Goal: Information Seeking & Learning: Learn about a topic

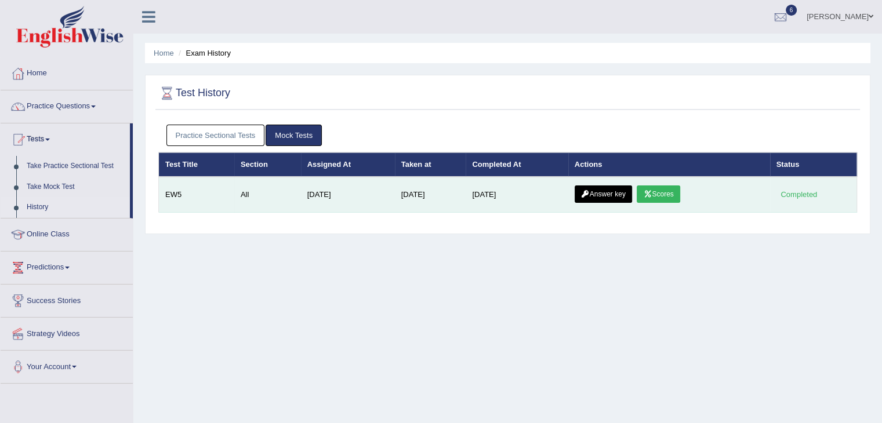
click at [667, 195] on link "Scores" at bounding box center [657, 193] width 43 height 17
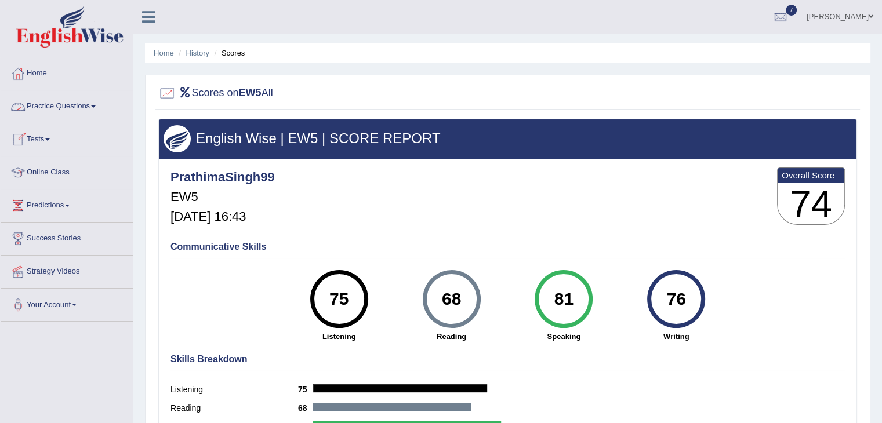
click at [60, 107] on link "Practice Questions" at bounding box center [67, 104] width 132 height 29
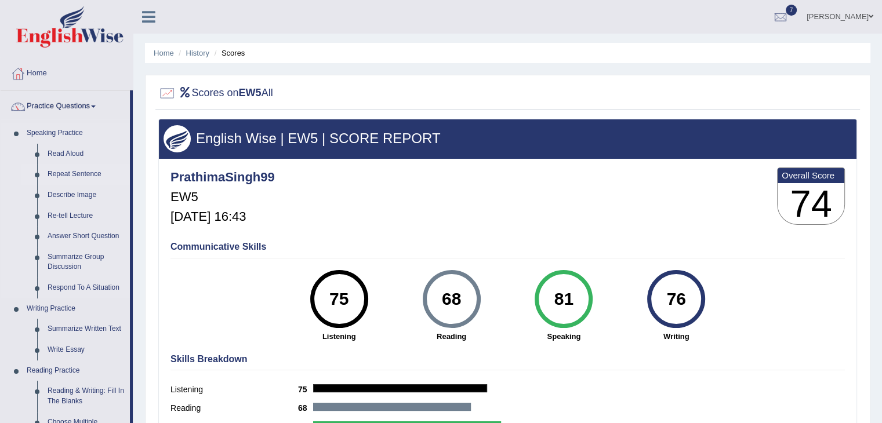
click at [70, 173] on link "Repeat Sentence" at bounding box center [86, 174] width 88 height 21
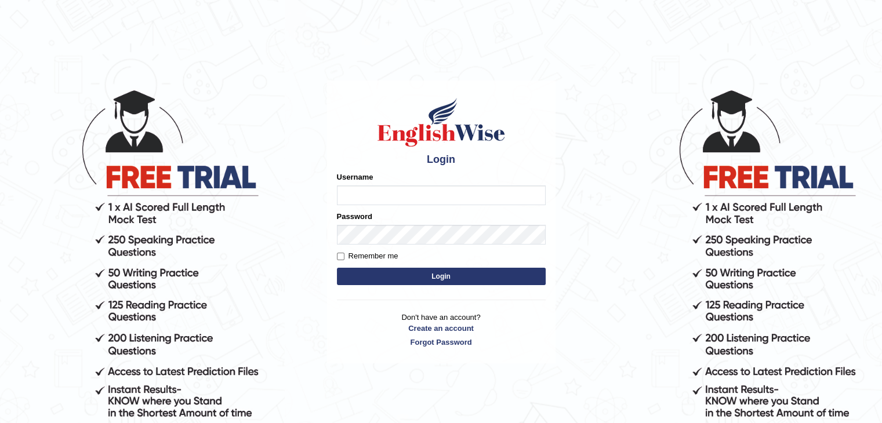
click at [375, 196] on input "Username" at bounding box center [441, 195] width 209 height 20
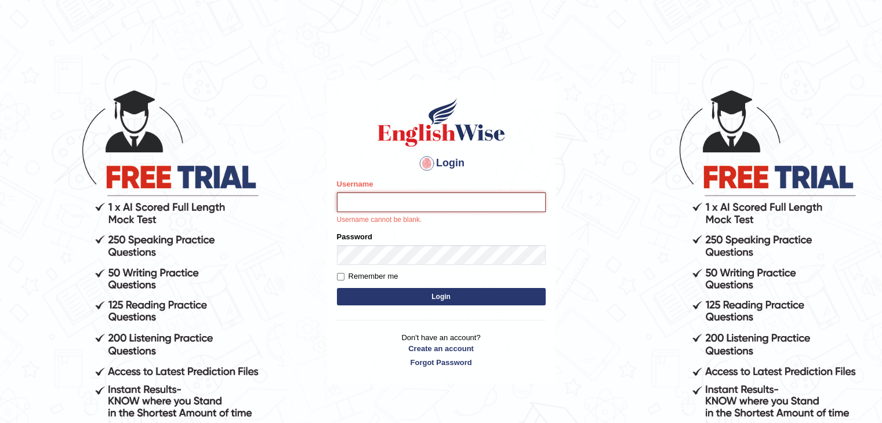
type input "Prathimasingh99"
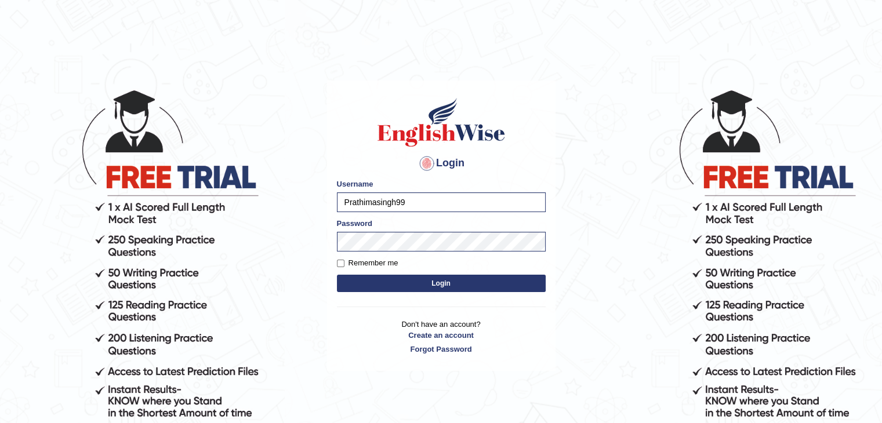
click at [454, 282] on button "Login" at bounding box center [441, 283] width 209 height 17
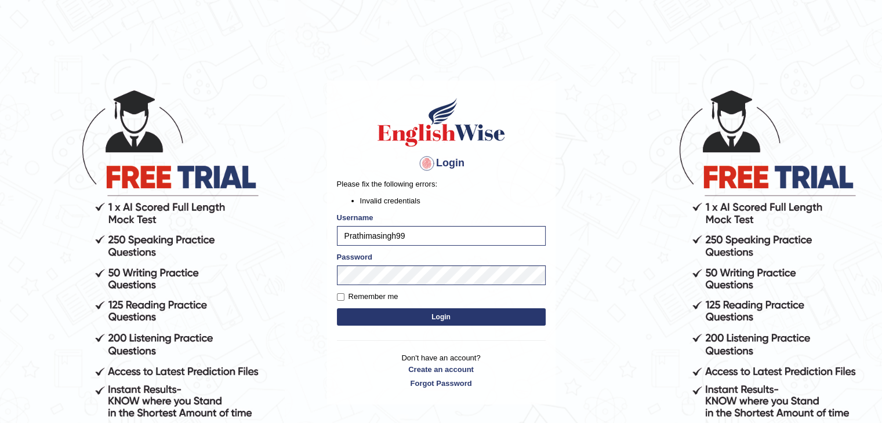
click at [374, 319] on button "Login" at bounding box center [441, 316] width 209 height 17
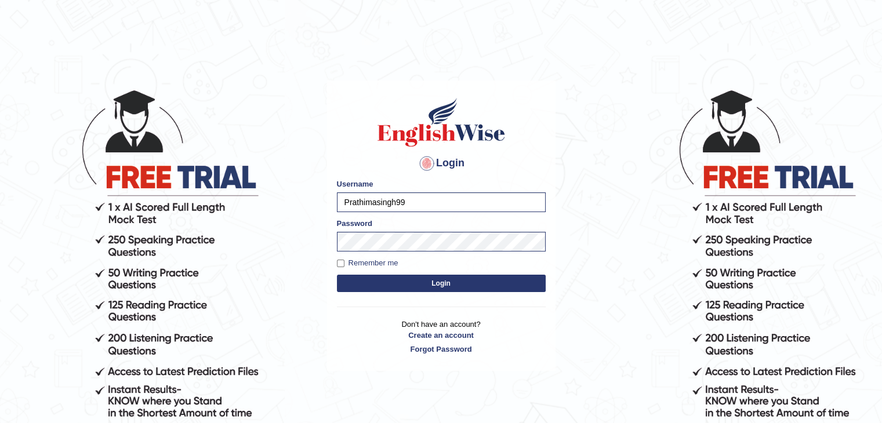
click at [374, 319] on p "Don't have an account? Create an account Forgot Password" at bounding box center [441, 337] width 209 height 36
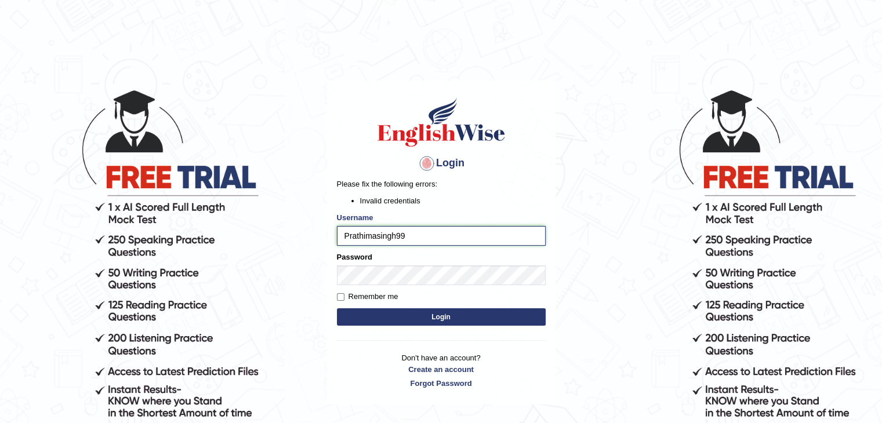
click at [348, 235] on input "Prathimasingh99" at bounding box center [441, 236] width 209 height 20
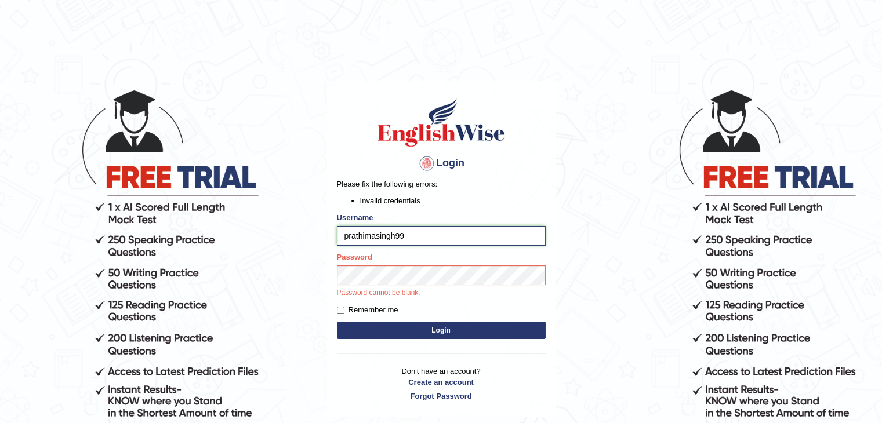
type input "prathimasingh99"
click at [356, 338] on div "Login Please fix the following errors: Invalid credentials Username prathimasin…" at bounding box center [441, 249] width 228 height 337
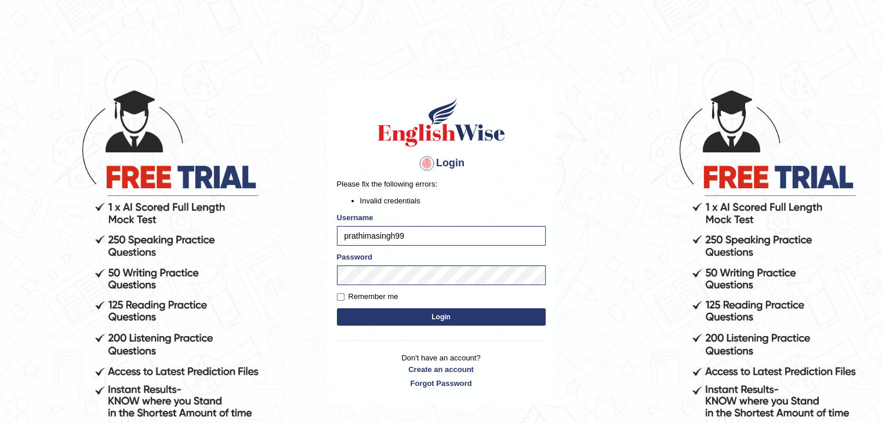
click at [434, 314] on button "Login" at bounding box center [441, 316] width 209 height 17
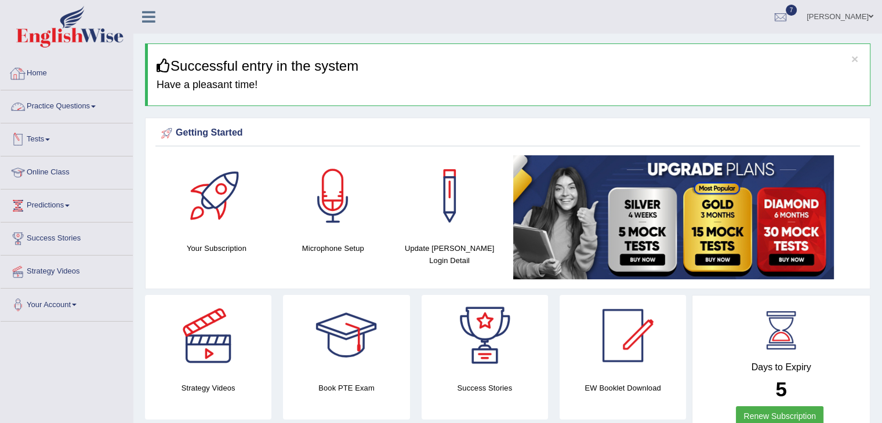
click at [76, 104] on link "Practice Questions" at bounding box center [67, 104] width 132 height 29
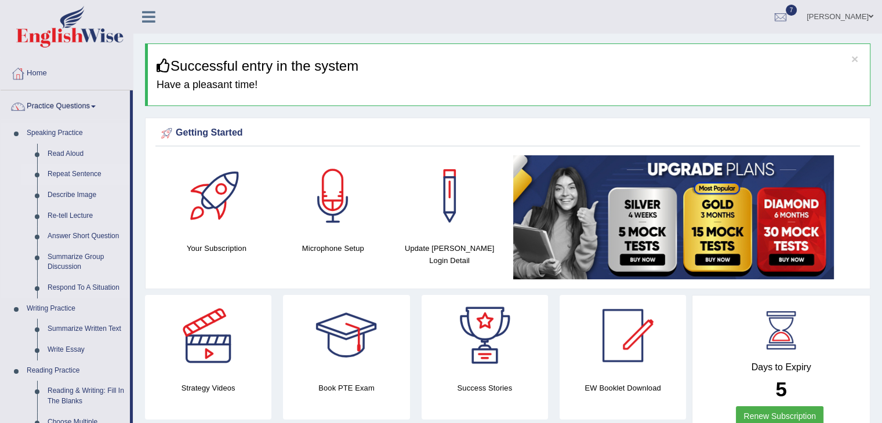
click at [71, 173] on link "Repeat Sentence" at bounding box center [86, 174] width 88 height 21
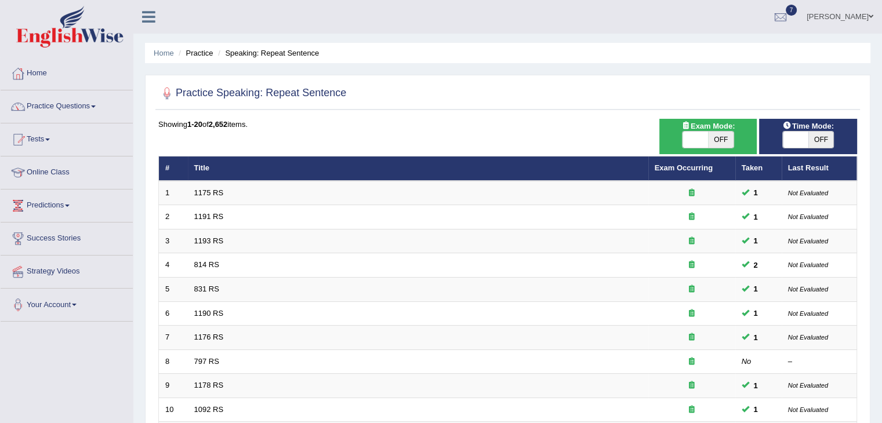
click at [730, 140] on span "OFF" at bounding box center [721, 140] width 26 height 16
checkbox input "true"
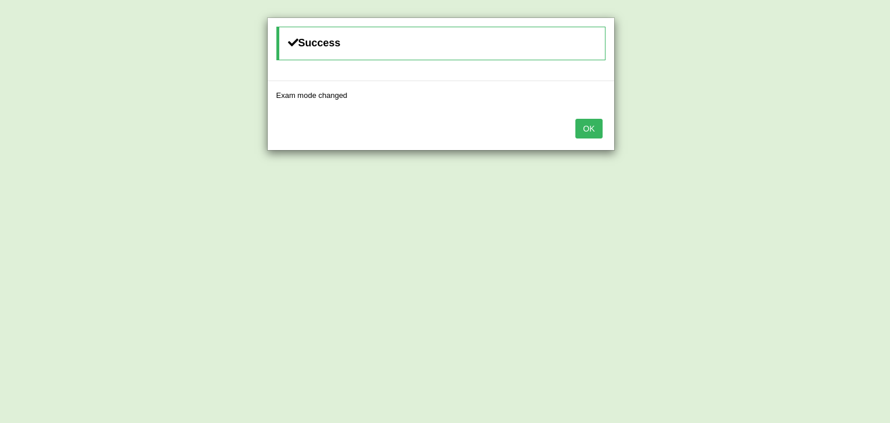
click at [583, 128] on button "OK" at bounding box center [589, 129] width 27 height 20
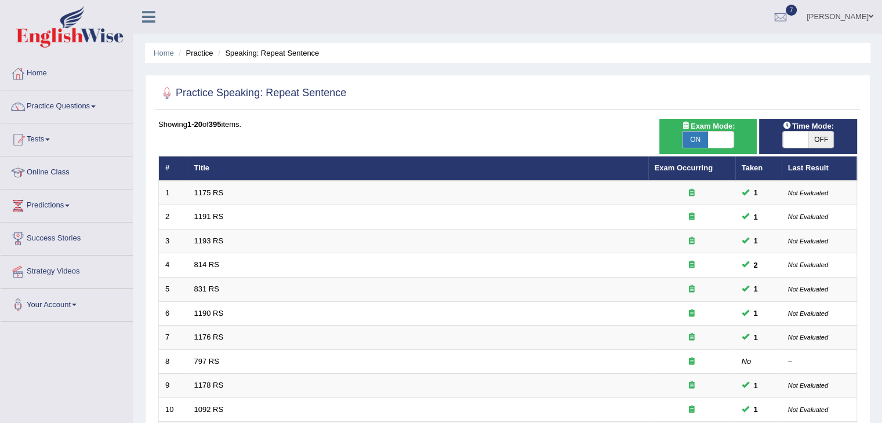
click at [814, 140] on span "OFF" at bounding box center [821, 140] width 26 height 16
checkbox input "true"
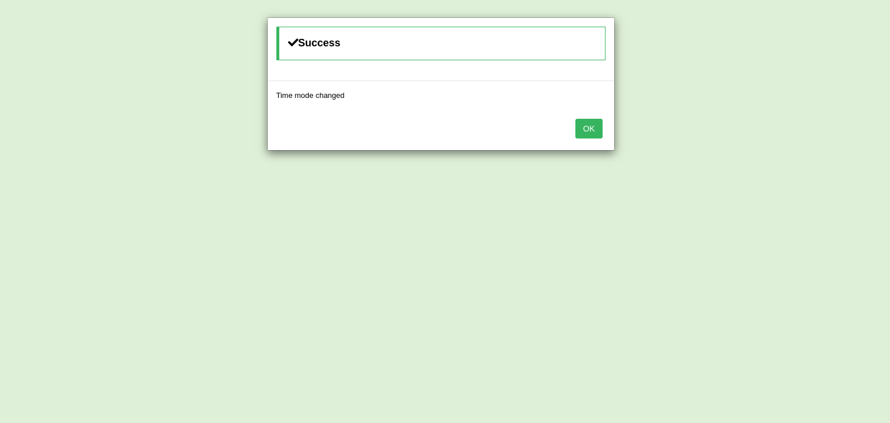
click at [588, 126] on button "OK" at bounding box center [589, 129] width 27 height 20
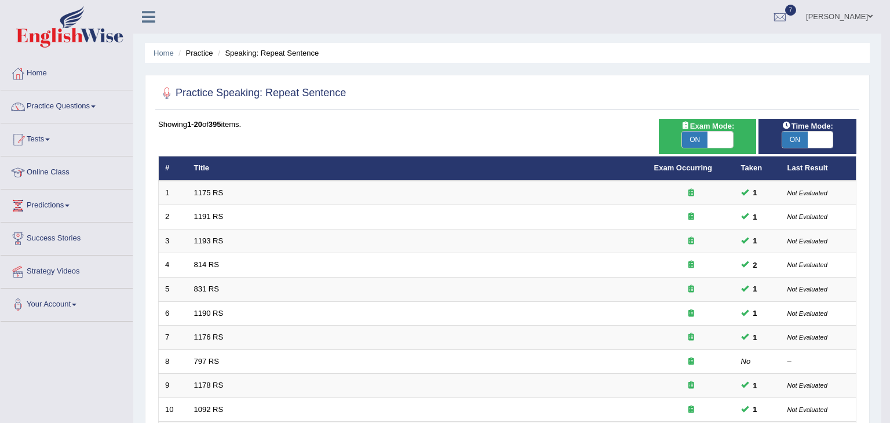
click at [588, 126] on body "Toggle navigation Home Practice Questions Speaking Practice Read Aloud Repeat S…" at bounding box center [445, 211] width 890 height 423
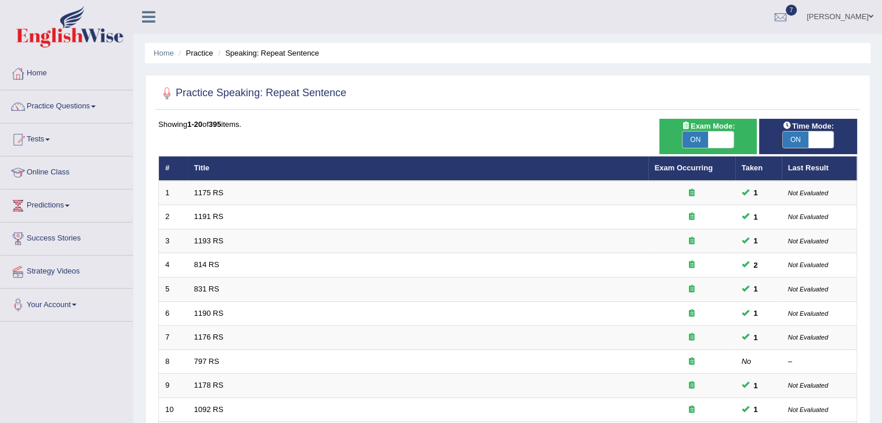
scroll to position [341, 0]
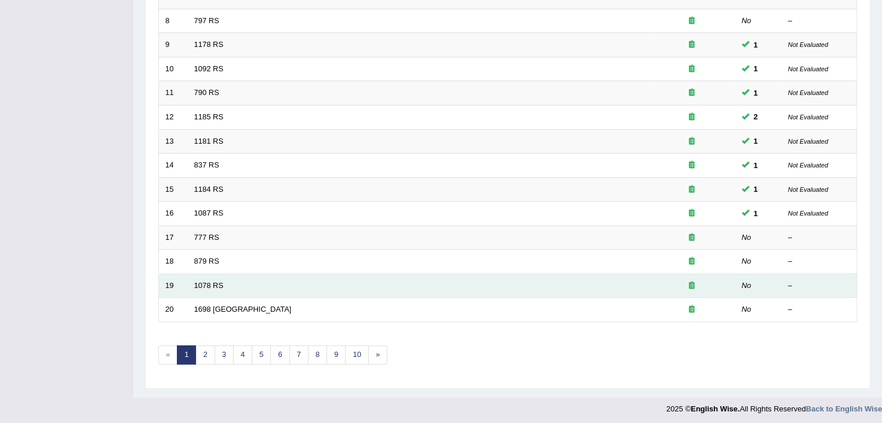
click at [792, 281] on div "–" at bounding box center [819, 286] width 63 height 11
click at [211, 281] on link "1078 RS" at bounding box center [209, 285] width 30 height 9
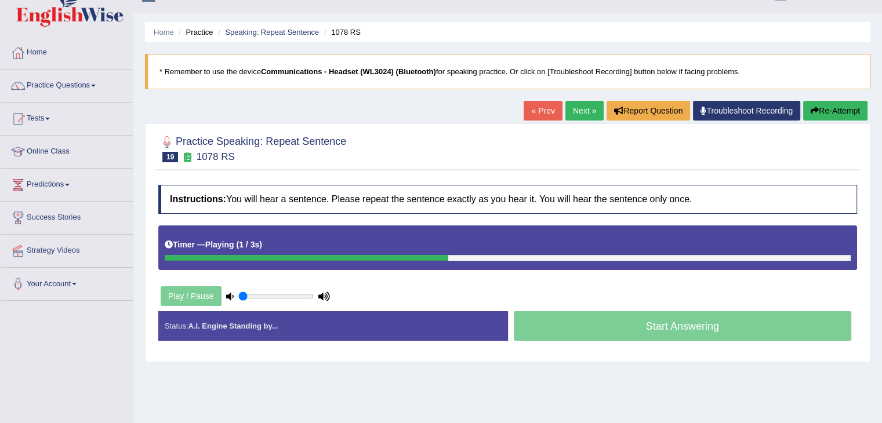
scroll to position [21, 0]
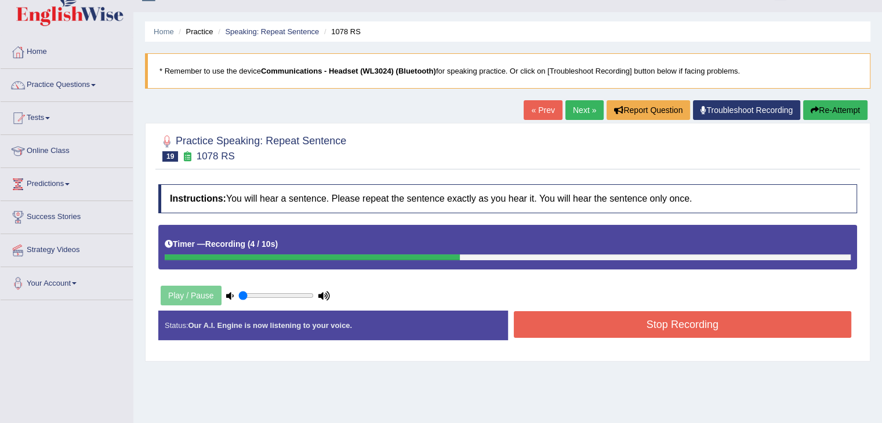
click at [754, 321] on button "Stop Recording" at bounding box center [683, 324] width 338 height 27
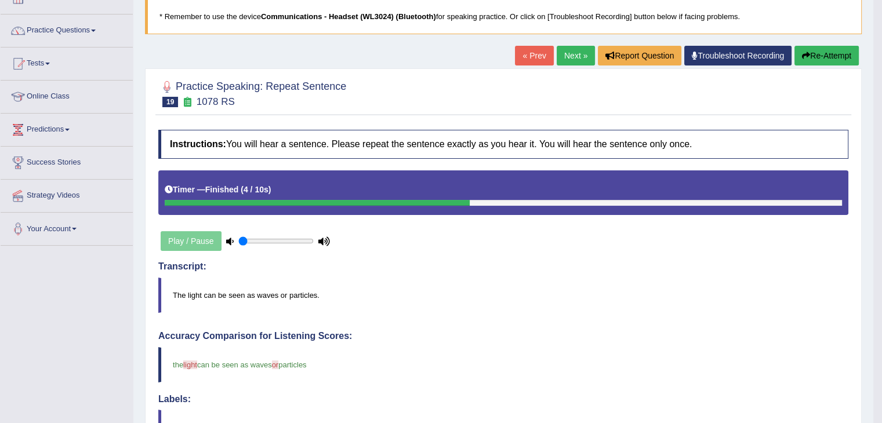
scroll to position [41, 0]
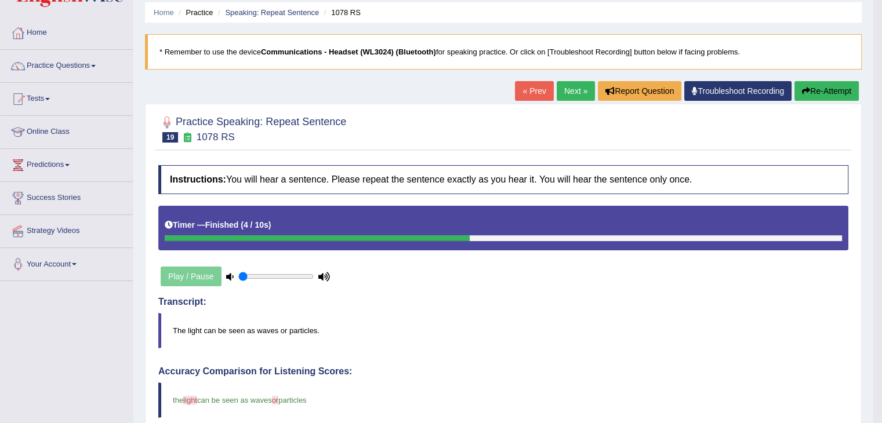
click at [580, 86] on link "Next »" at bounding box center [575, 91] width 38 height 20
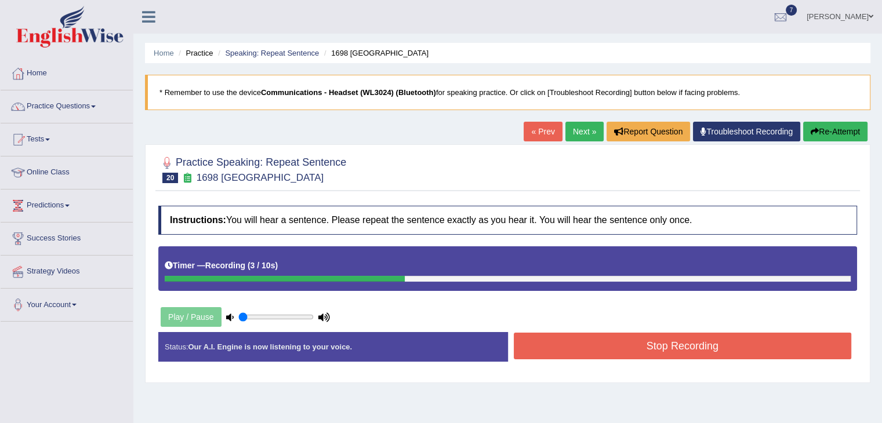
click at [564, 351] on button "Stop Recording" at bounding box center [683, 346] width 338 height 27
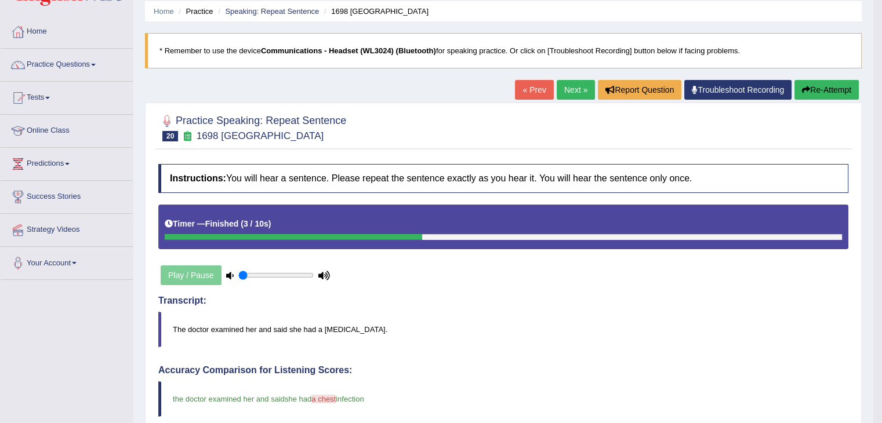
scroll to position [41, 0]
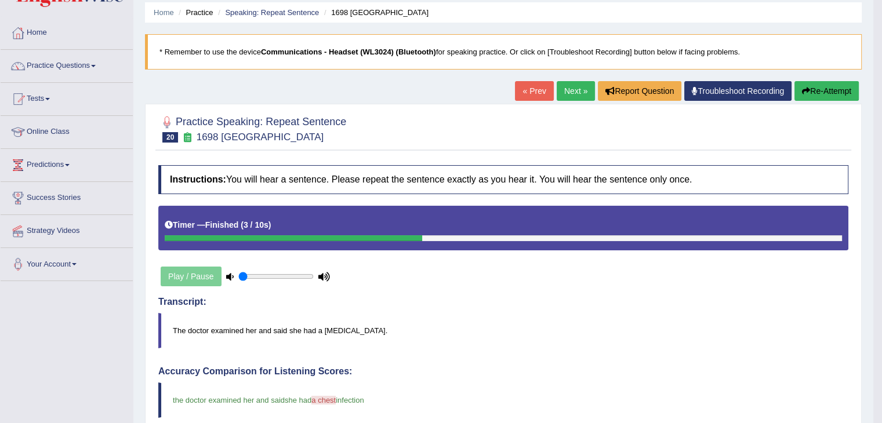
click at [573, 79] on div "Home Practice Speaking: Repeat Sentence 1698 [GEOGRAPHIC_DATA] * Remember to us…" at bounding box center [503, 360] width 740 height 803
click at [567, 100] on div "« Prev Next » Report Question Troubleshoot Recording Re-Attempt" at bounding box center [688, 92] width 347 height 23
click at [566, 92] on link "Next »" at bounding box center [575, 91] width 38 height 20
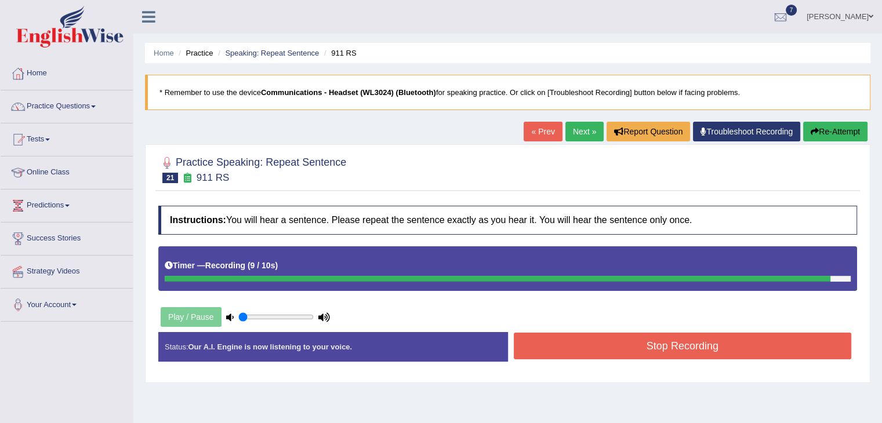
click at [694, 333] on button "Stop Recording" at bounding box center [683, 346] width 338 height 27
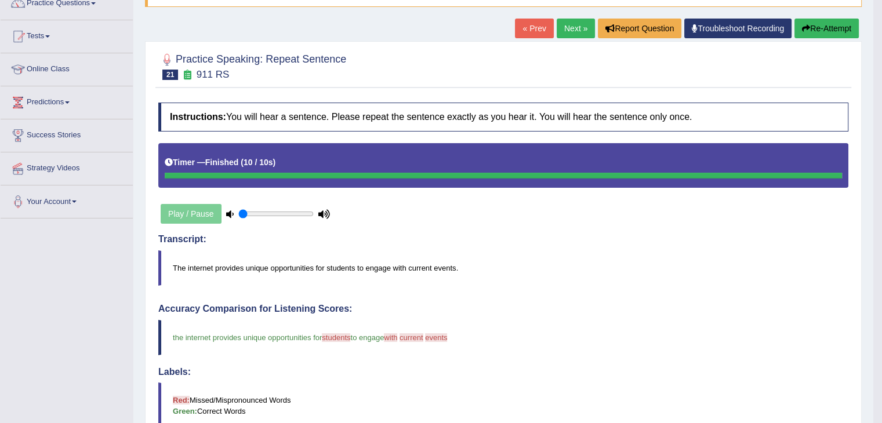
scroll to position [54, 0]
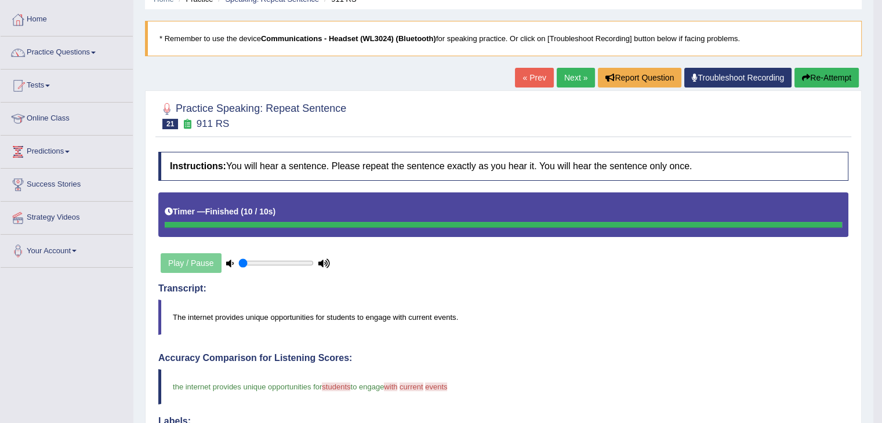
click at [567, 81] on link "Next »" at bounding box center [575, 78] width 38 height 20
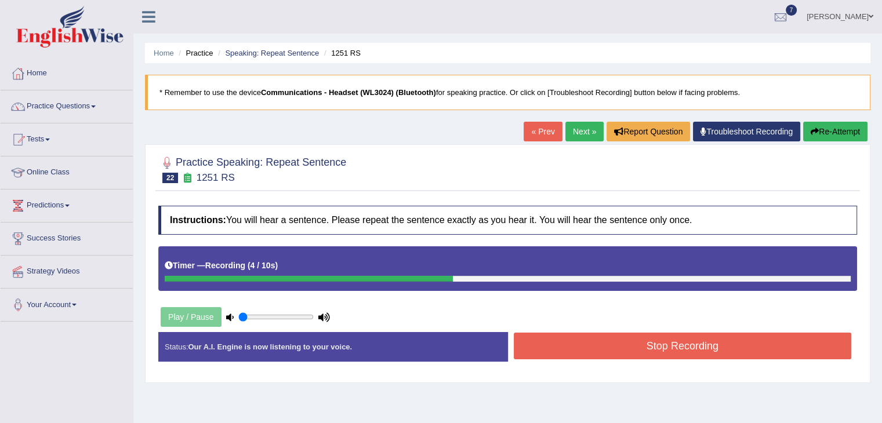
click at [679, 336] on button "Stop Recording" at bounding box center [683, 346] width 338 height 27
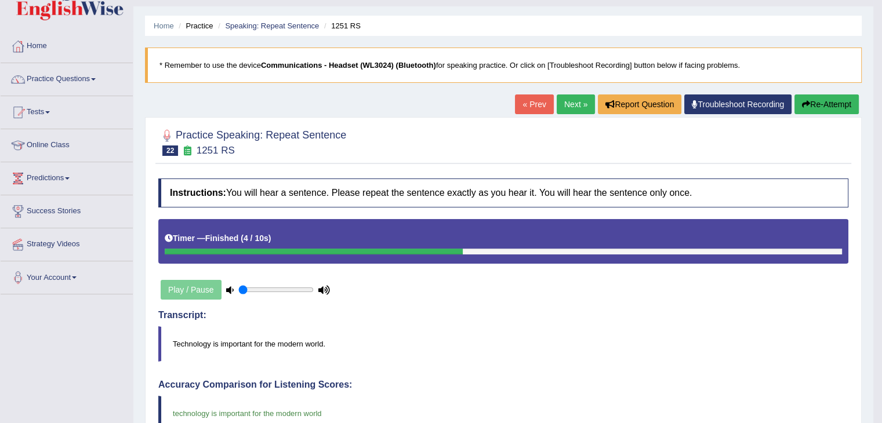
scroll to position [26, 0]
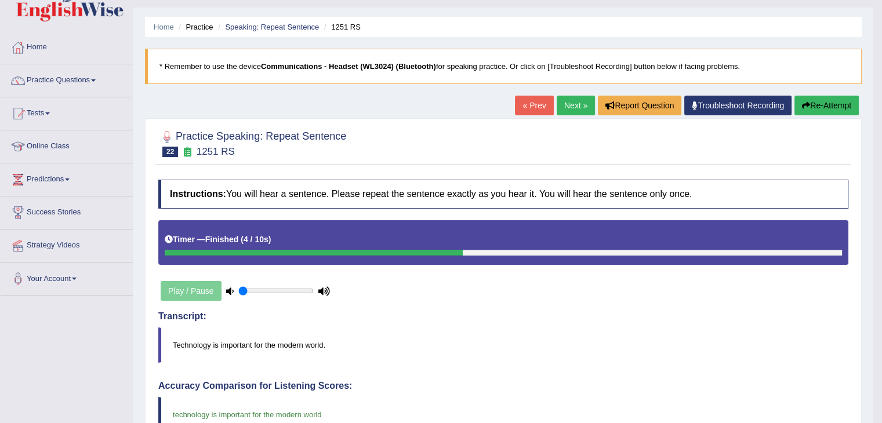
click at [573, 108] on link "Next »" at bounding box center [575, 106] width 38 height 20
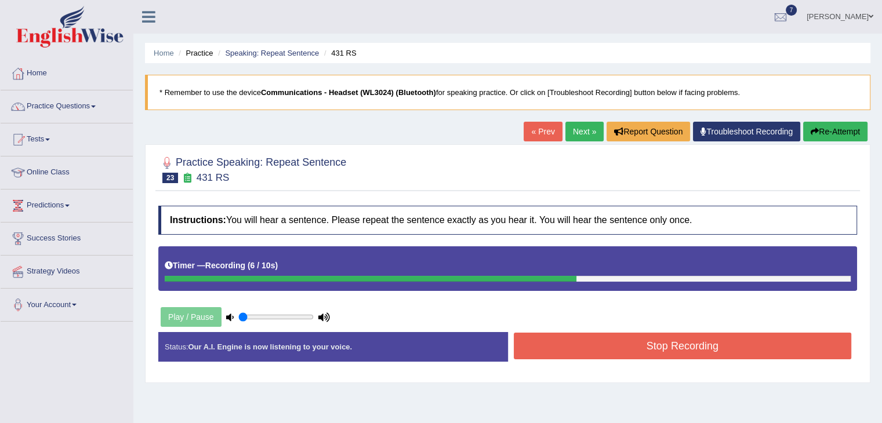
click at [734, 344] on button "Stop Recording" at bounding box center [683, 346] width 338 height 27
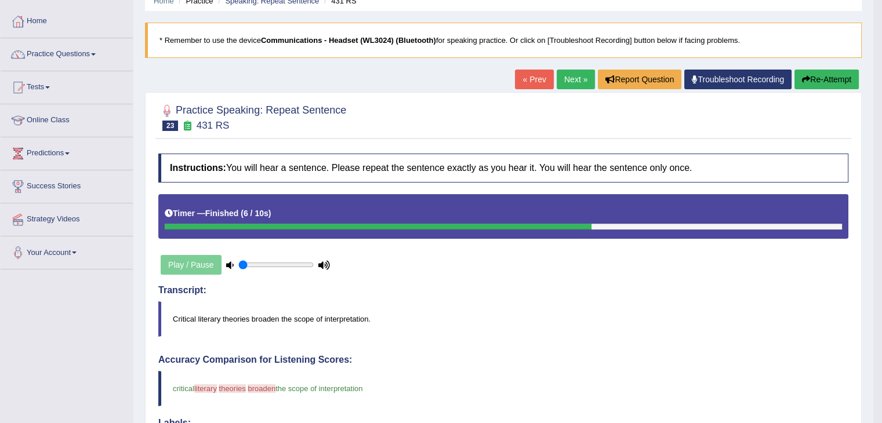
scroll to position [50, 0]
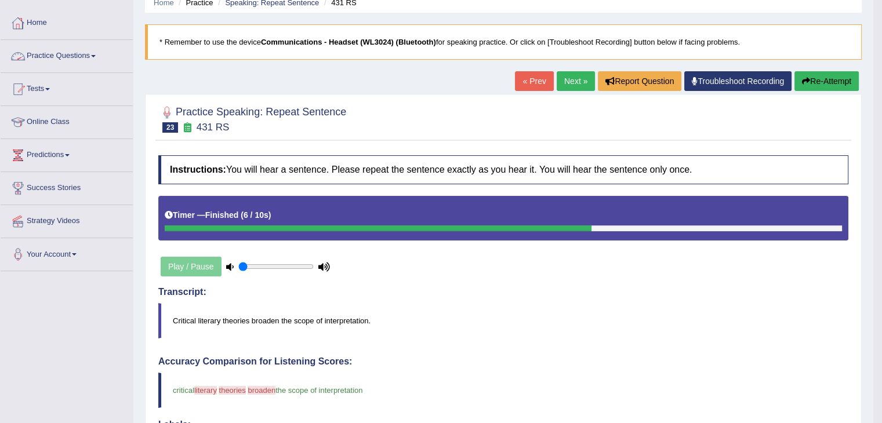
click at [97, 53] on link "Practice Questions" at bounding box center [67, 54] width 132 height 29
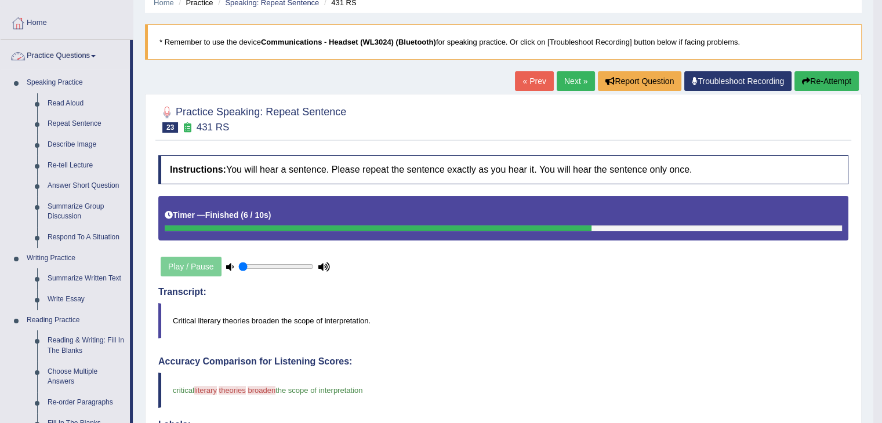
click at [83, 56] on link "Practice Questions" at bounding box center [65, 54] width 129 height 29
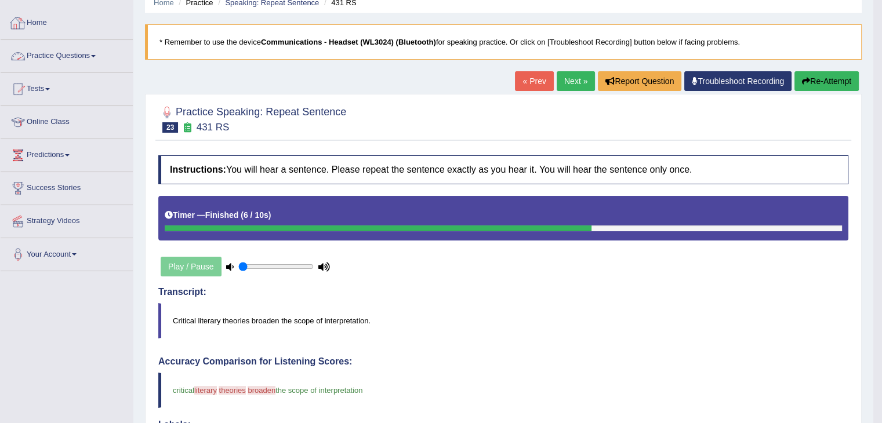
click at [64, 54] on link "Practice Questions" at bounding box center [67, 54] width 132 height 29
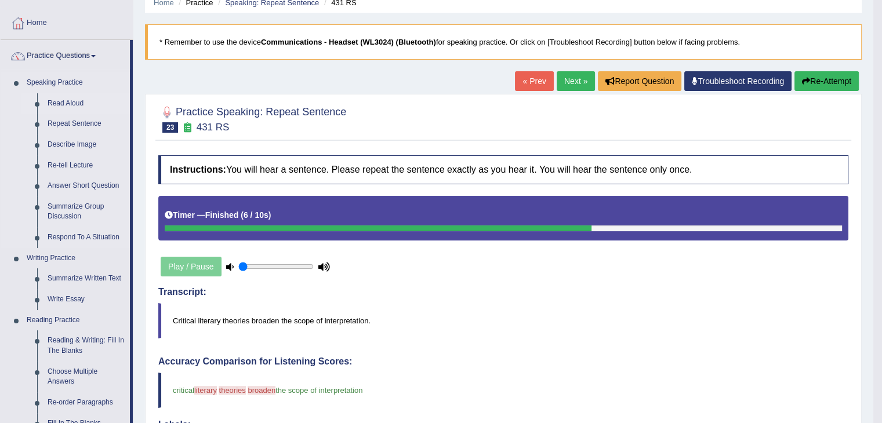
click at [63, 102] on link "Read Aloud" at bounding box center [86, 103] width 88 height 21
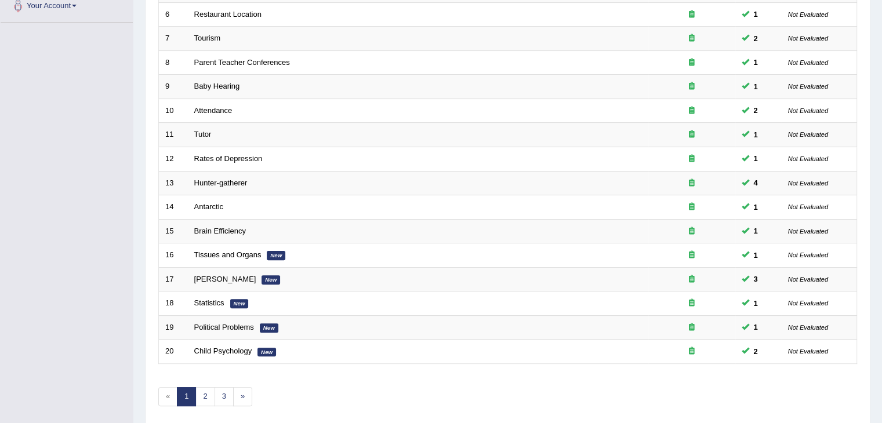
scroll to position [341, 0]
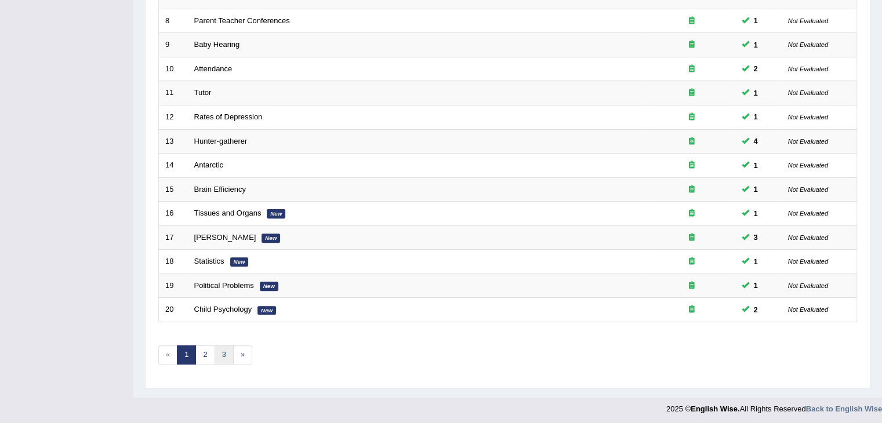
click at [221, 346] on link "3" at bounding box center [223, 354] width 19 height 19
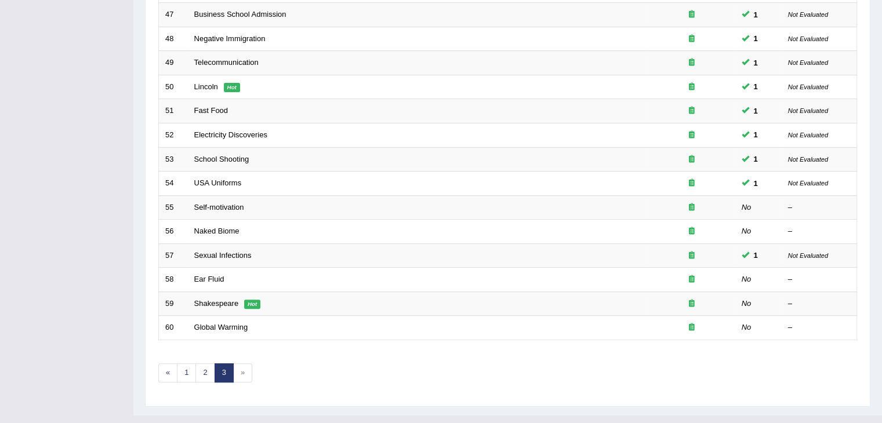
scroll to position [341, 0]
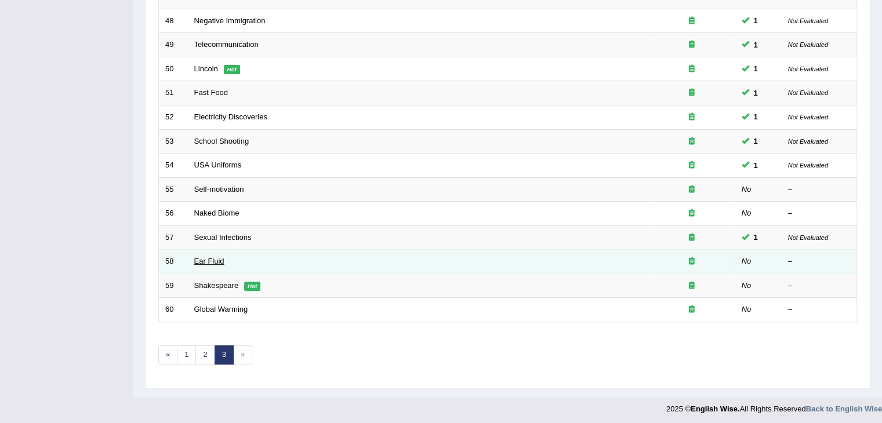
click at [209, 257] on link "Ear Fluid" at bounding box center [209, 261] width 30 height 9
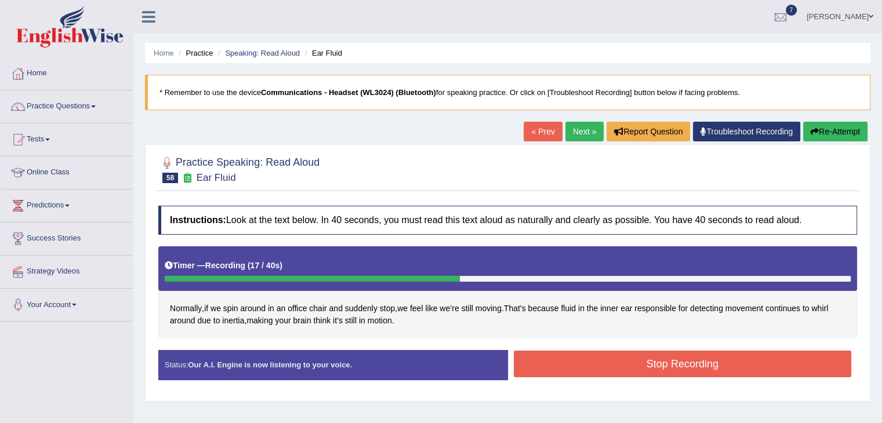
click at [601, 371] on button "Stop Recording" at bounding box center [683, 364] width 338 height 27
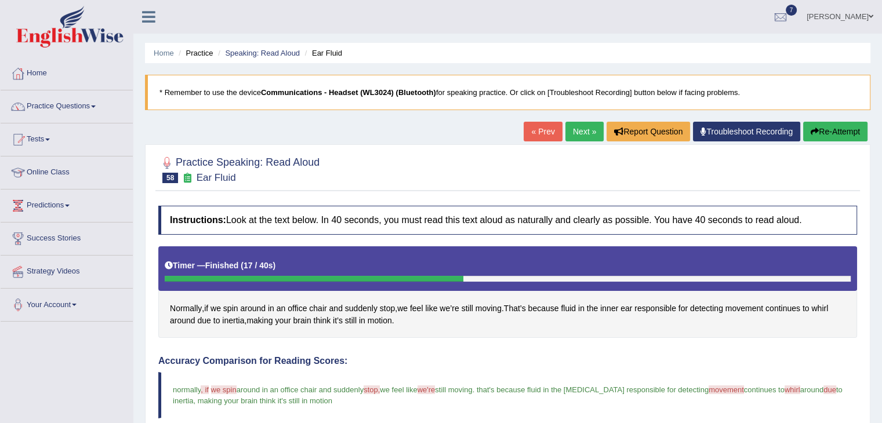
click at [882, 26] on html "Toggle navigation Home Practice Questions Speaking Practice Read Aloud Repeat S…" at bounding box center [441, 211] width 882 height 423
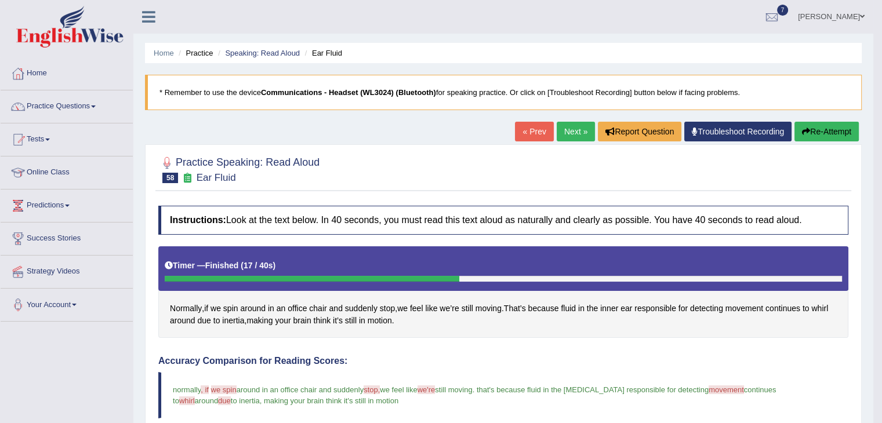
click at [570, 129] on link "Next »" at bounding box center [575, 132] width 38 height 20
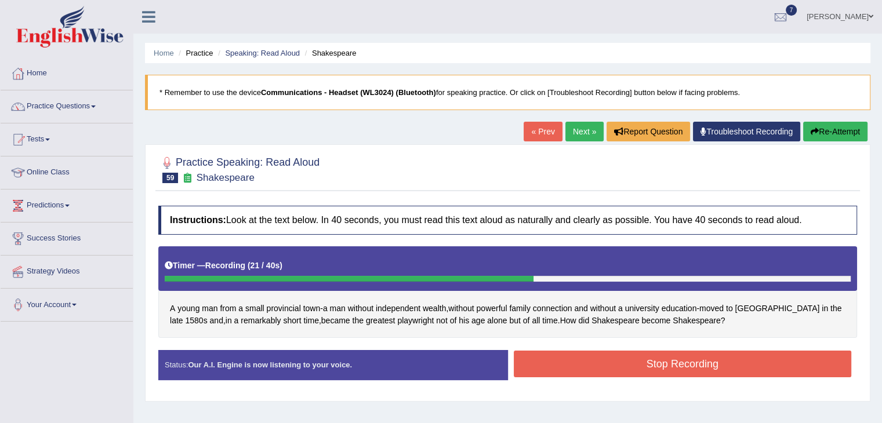
click at [638, 369] on button "Stop Recording" at bounding box center [683, 364] width 338 height 27
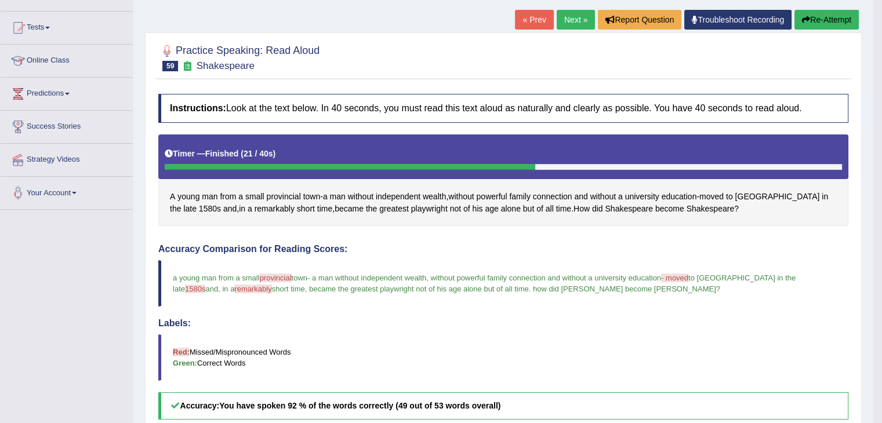
scroll to position [109, 0]
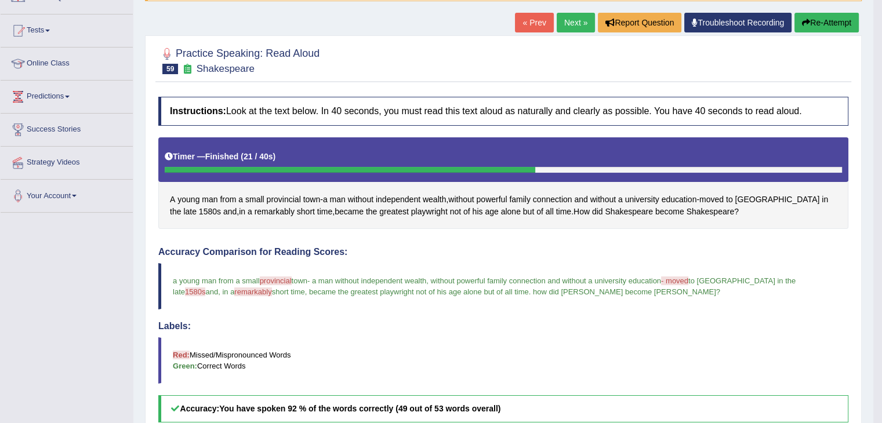
click at [567, 17] on link "Next »" at bounding box center [575, 23] width 38 height 20
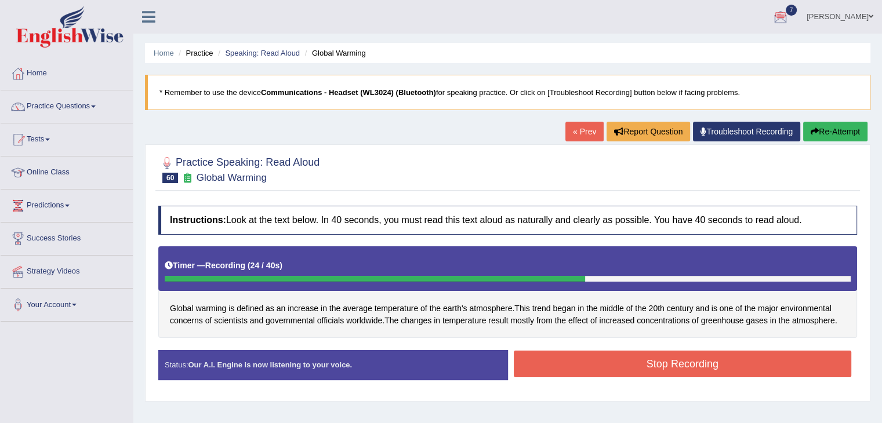
click at [580, 373] on button "Stop Recording" at bounding box center [683, 364] width 338 height 27
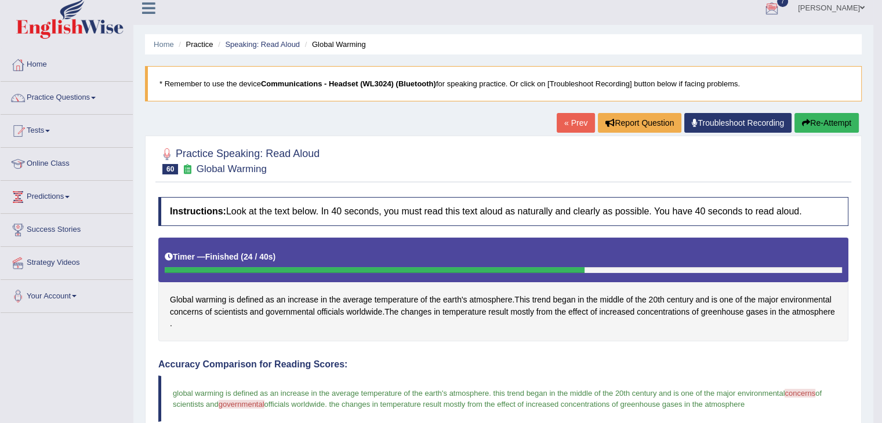
scroll to position [8, 0]
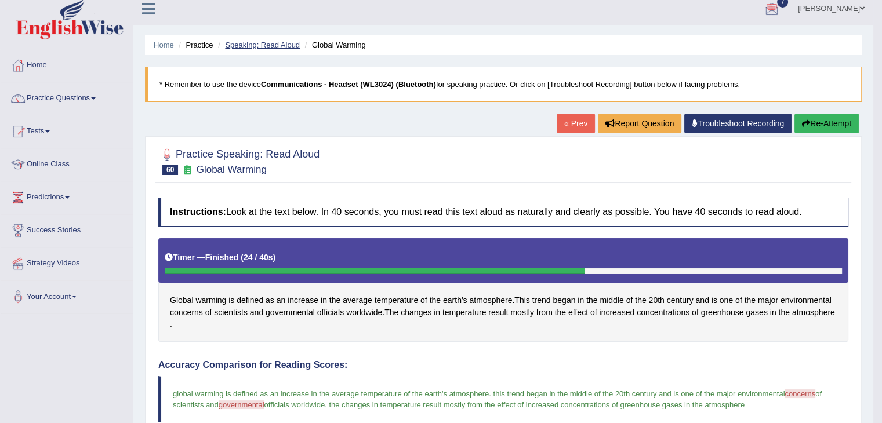
click at [269, 47] on link "Speaking: Read Aloud" at bounding box center [262, 45] width 75 height 9
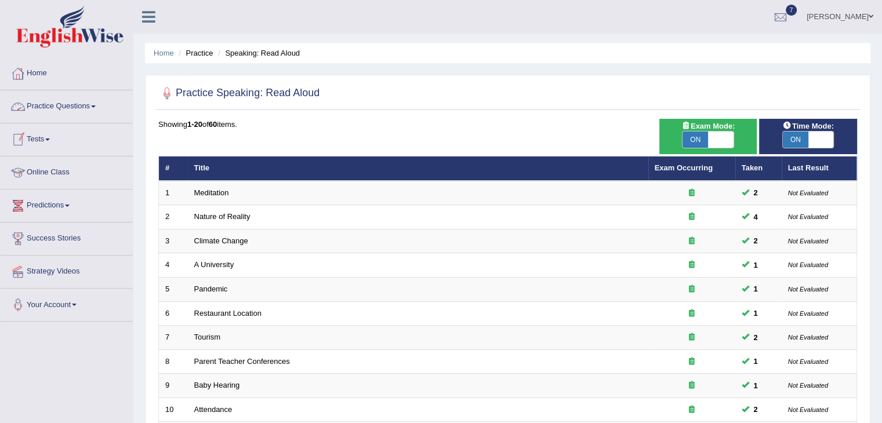
click at [72, 203] on link "Predictions" at bounding box center [67, 204] width 132 height 29
click at [65, 230] on link "Latest Predictions" at bounding box center [75, 232] width 108 height 21
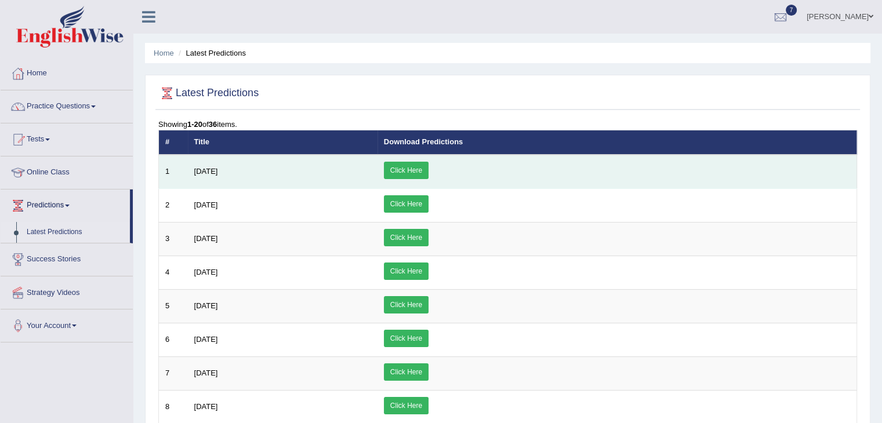
click at [428, 165] on link "Click Here" at bounding box center [406, 170] width 45 height 17
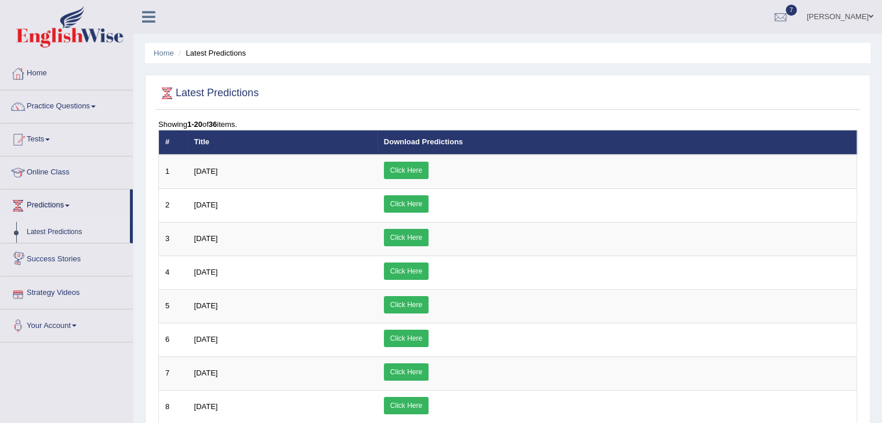
click at [59, 253] on link "Success Stories" at bounding box center [67, 257] width 132 height 29
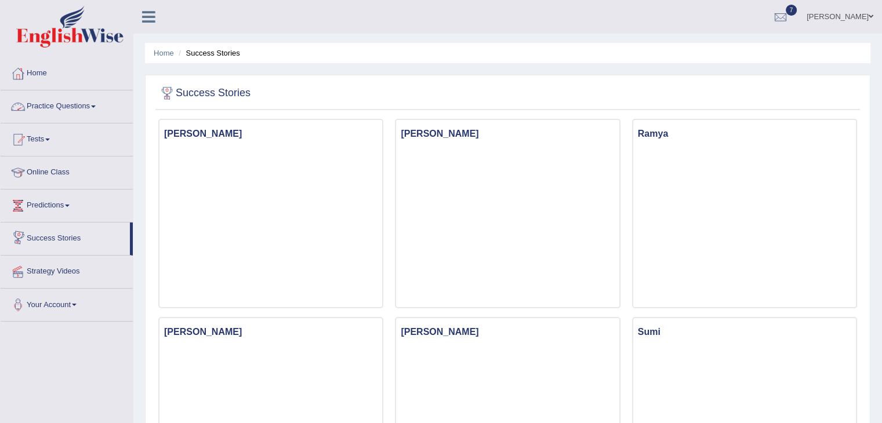
click at [61, 108] on link "Practice Questions" at bounding box center [67, 104] width 132 height 29
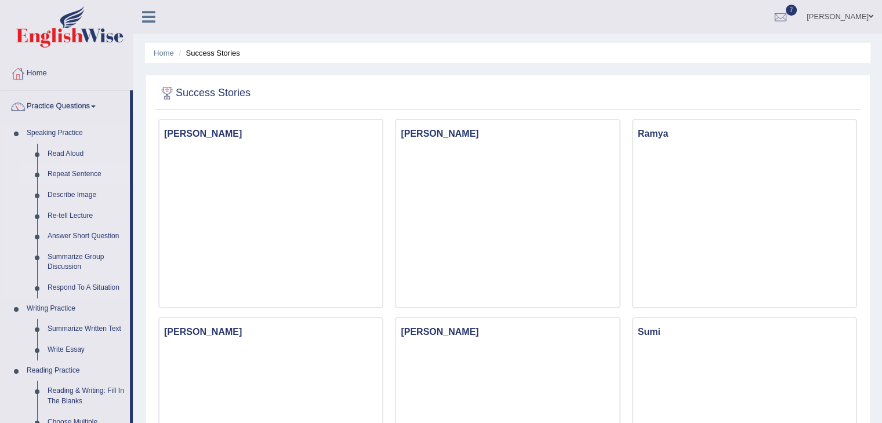
click at [66, 174] on link "Repeat Sentence" at bounding box center [86, 174] width 88 height 21
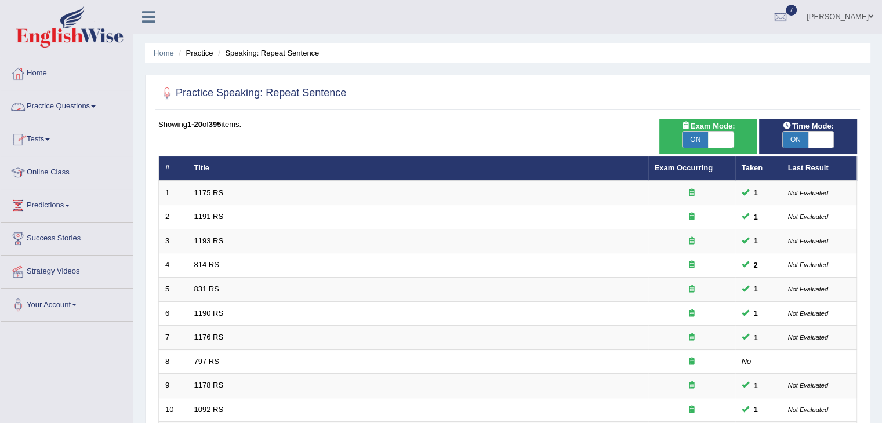
click at [68, 107] on link "Practice Questions" at bounding box center [67, 104] width 132 height 29
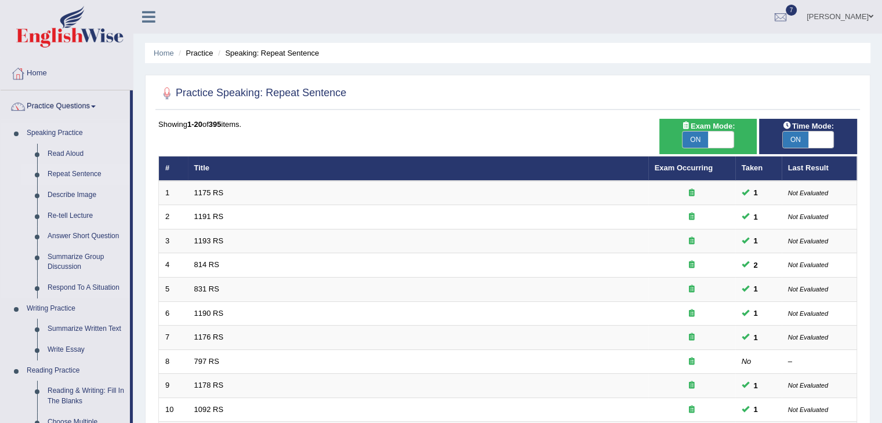
click at [62, 174] on link "Repeat Sentence" at bounding box center [86, 174] width 88 height 21
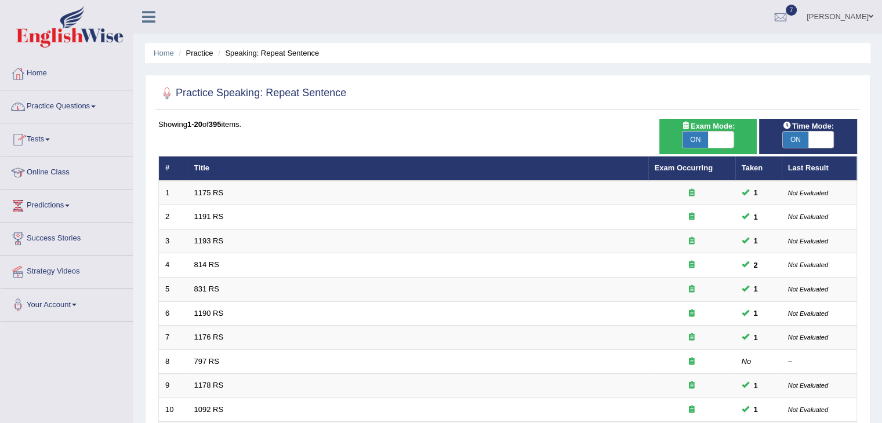
click at [53, 137] on link "Tests" at bounding box center [67, 137] width 132 height 29
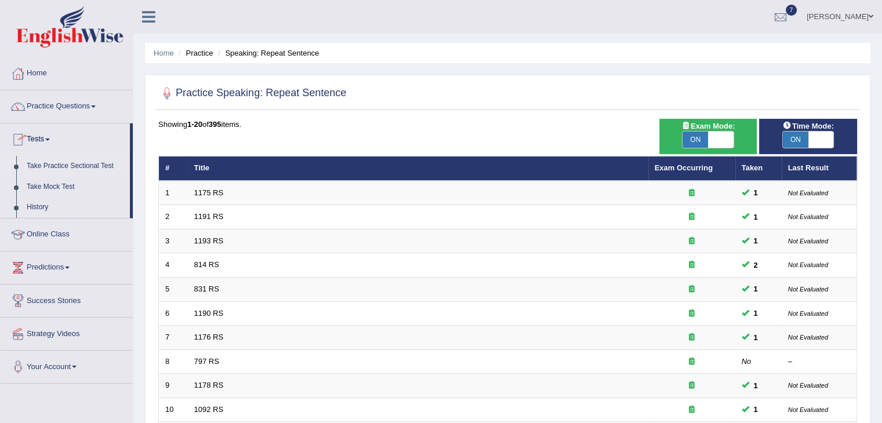
click at [76, 165] on link "Take Practice Sectional Test" at bounding box center [75, 166] width 108 height 21
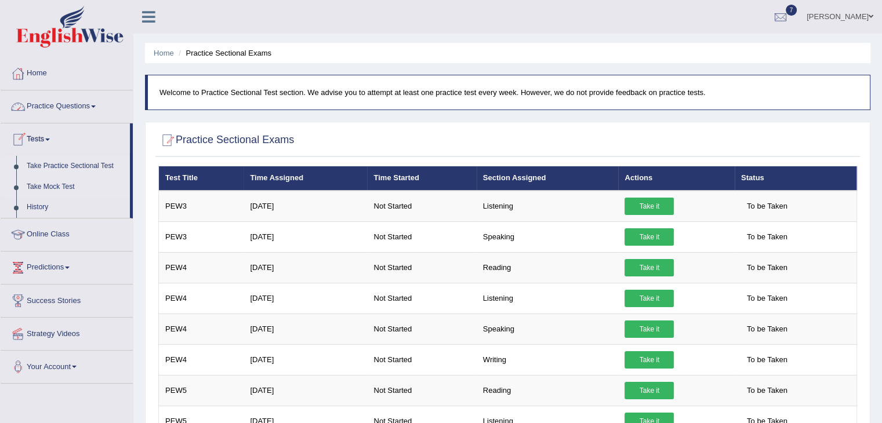
click at [59, 185] on link "Take Mock Test" at bounding box center [75, 187] width 108 height 21
